Goal: Task Accomplishment & Management: Complete application form

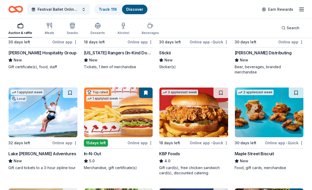
scroll to position [709, 0]
click at [212, 114] on img at bounding box center [193, 112] width 69 height 50
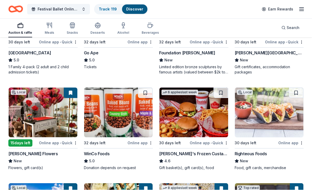
scroll to position [910, 0]
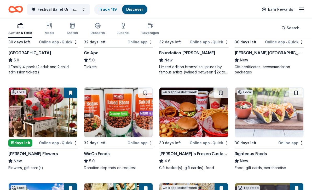
click at [217, 116] on img at bounding box center [193, 112] width 69 height 50
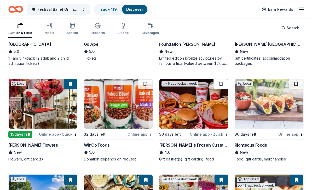
click at [222, 80] on button at bounding box center [220, 84] width 15 height 10
click at [222, 80] on button at bounding box center [221, 84] width 14 height 10
click at [222, 79] on button at bounding box center [221, 84] width 14 height 10
click at [214, 103] on img at bounding box center [193, 104] width 69 height 50
click at [274, 109] on img at bounding box center [269, 104] width 69 height 50
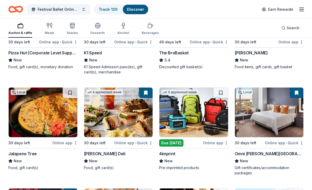
scroll to position [1706, 0]
click at [130, 109] on img at bounding box center [118, 112] width 69 height 50
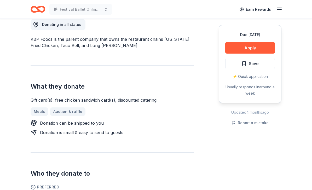
scroll to position [149, 0]
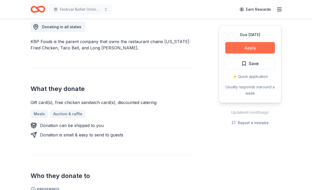
click at [265, 47] on button "Apply" at bounding box center [250, 47] width 50 height 11
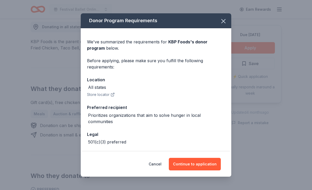
scroll to position [0, 0]
click at [223, 20] on icon "button" at bounding box center [222, 20] width 7 height 7
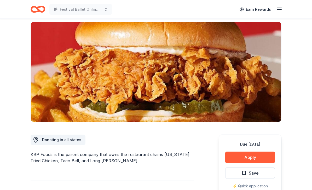
scroll to position [0, 0]
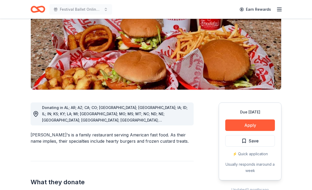
scroll to position [98, 0]
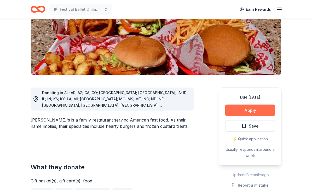
click at [268, 104] on button "Apply" at bounding box center [250, 109] width 50 height 11
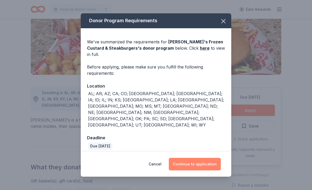
click at [218, 161] on button "Continue to application" at bounding box center [195, 164] width 52 height 13
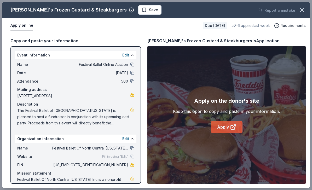
click at [235, 130] on icon at bounding box center [233, 127] width 6 height 6
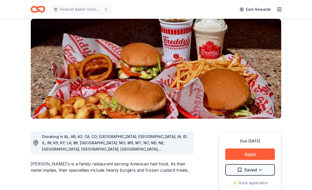
scroll to position [55, 0]
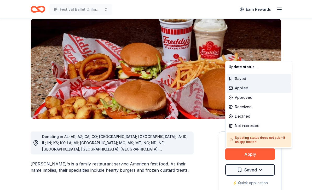
click at [245, 90] on div "Applied" at bounding box center [258, 87] width 64 height 9
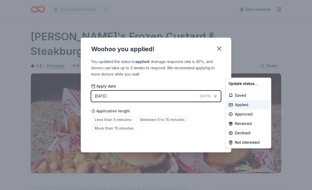
click at [242, 105] on div "Applied" at bounding box center [247, 104] width 43 height 9
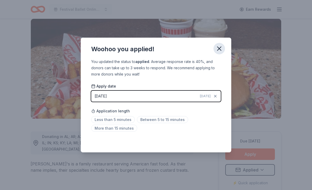
click at [223, 53] on button "button" at bounding box center [218, 48] width 11 height 11
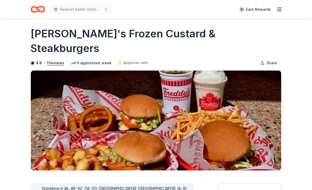
scroll to position [0, 0]
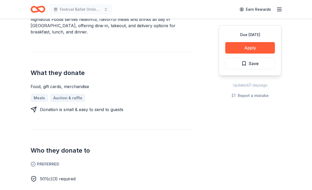
scroll to position [172, 0]
click at [257, 47] on button "Apply" at bounding box center [250, 47] width 50 height 11
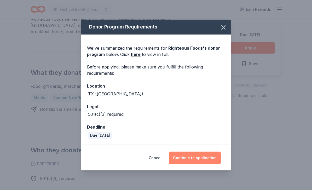
click at [207, 164] on button "Continue to application" at bounding box center [195, 157] width 52 height 13
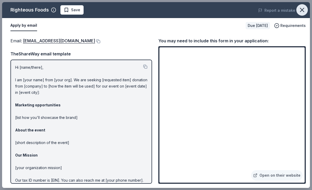
click at [302, 11] on icon "button" at bounding box center [301, 9] width 7 height 7
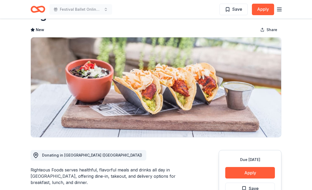
scroll to position [0, 0]
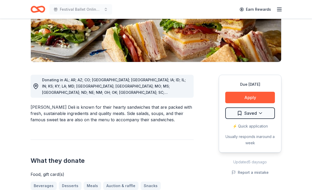
scroll to position [97, 0]
click at [267, 95] on button "Apply" at bounding box center [250, 97] width 50 height 11
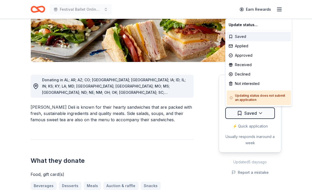
click at [245, 38] on div "Saved" at bounding box center [258, 36] width 64 height 9
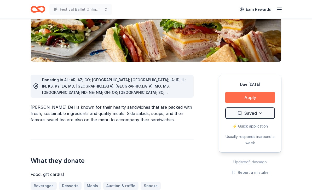
click at [262, 97] on button "Apply" at bounding box center [250, 97] width 50 height 11
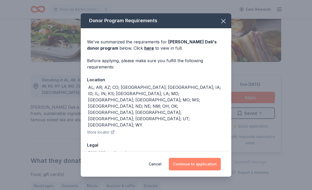
click at [215, 170] on button "Continue to application" at bounding box center [195, 164] width 52 height 13
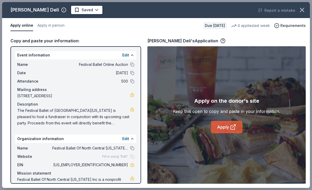
click at [234, 130] on icon at bounding box center [233, 127] width 6 height 6
